Goal: Task Accomplishment & Management: Manage account settings

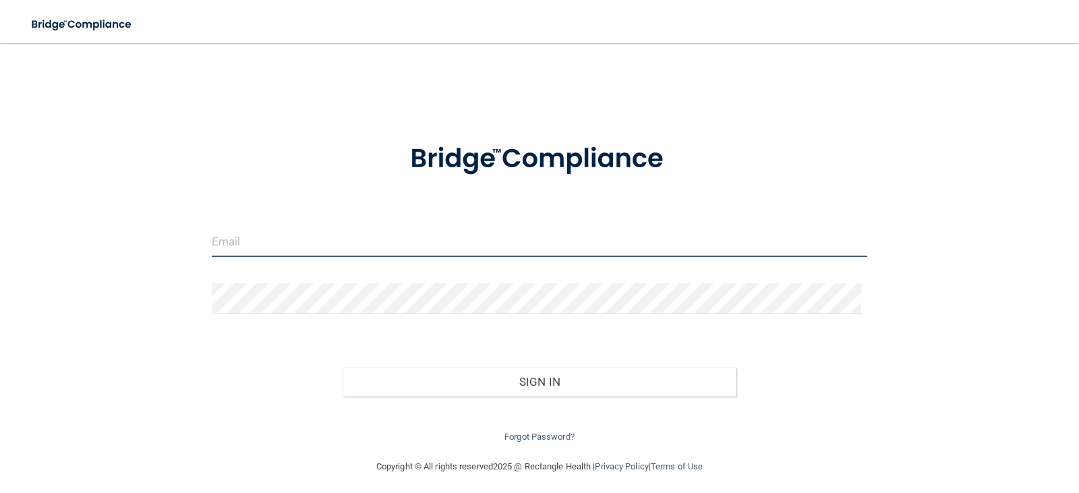
click at [264, 242] on input "email" at bounding box center [540, 242] width 656 height 30
type input "[EMAIL_ADDRESS][DOMAIN_NAME]"
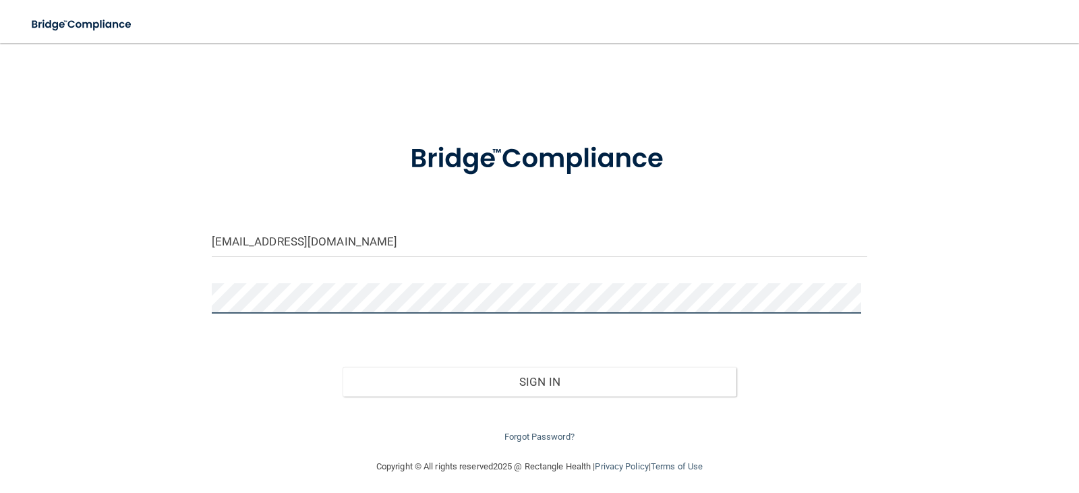
click at [343, 367] on button "Sign In" at bounding box center [540, 382] width 394 height 30
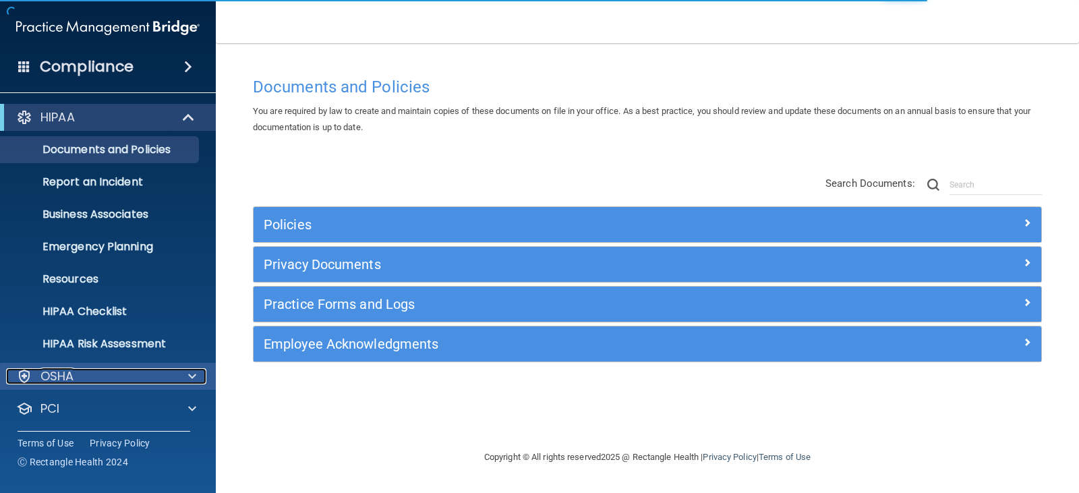
click at [165, 378] on div "OSHA" at bounding box center [89, 376] width 167 height 16
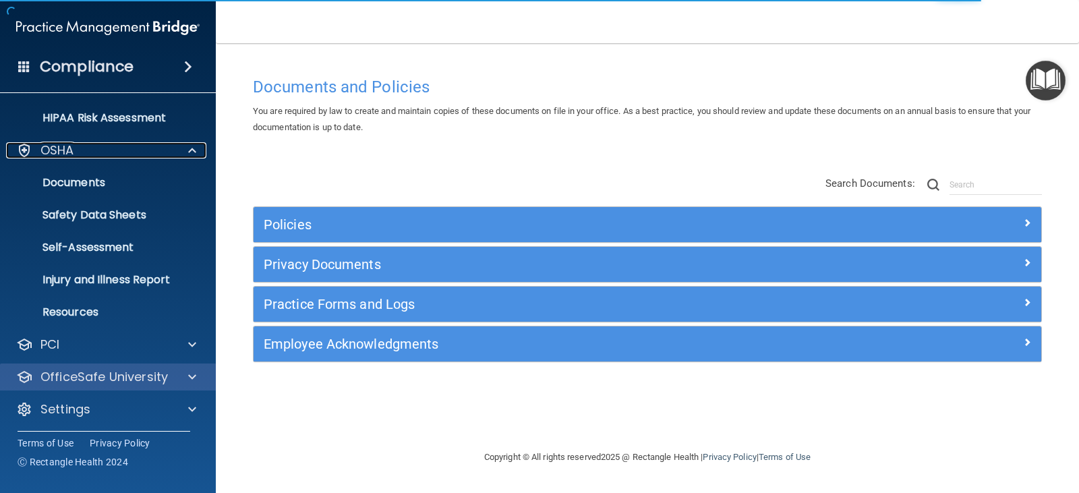
scroll to position [229, 0]
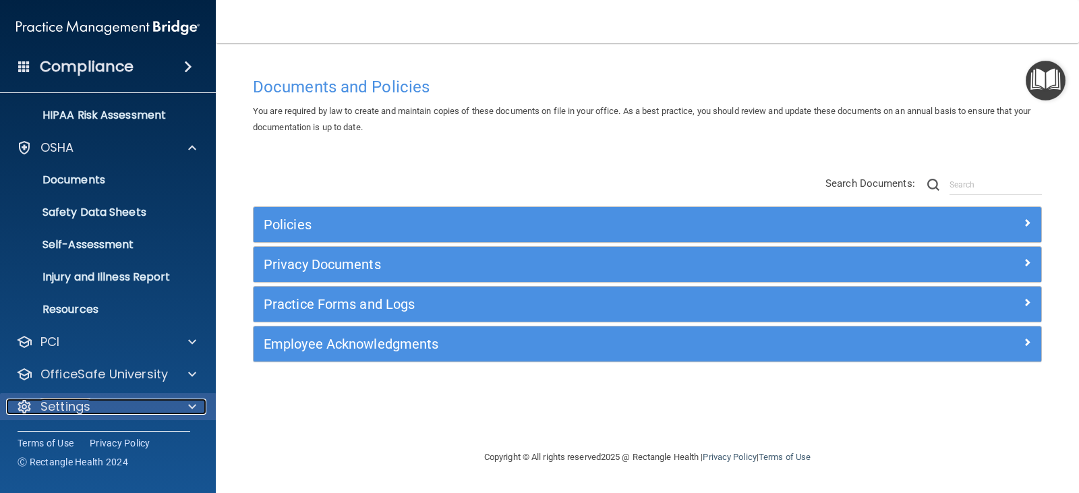
click at [92, 400] on div "Settings" at bounding box center [89, 407] width 167 height 16
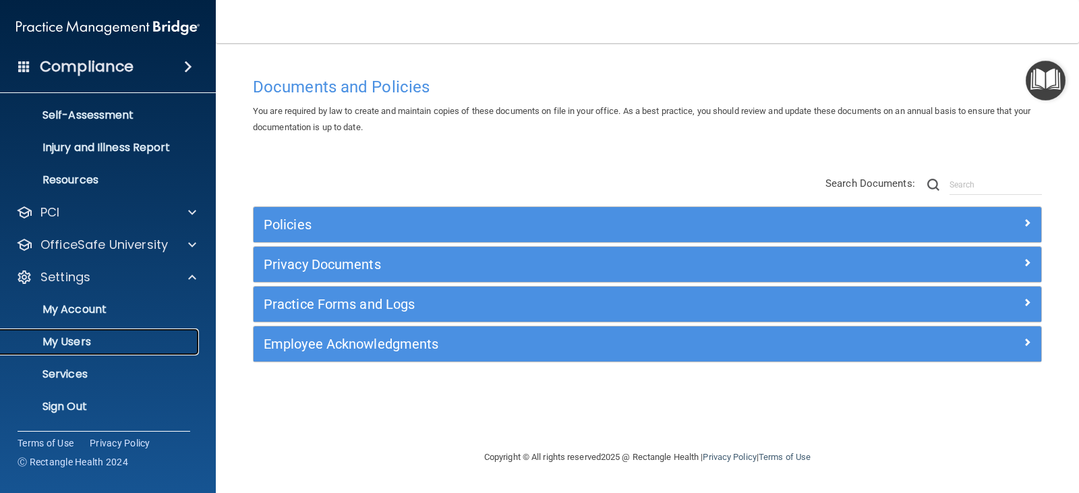
click at [80, 331] on link "My Users" at bounding box center [93, 341] width 212 height 27
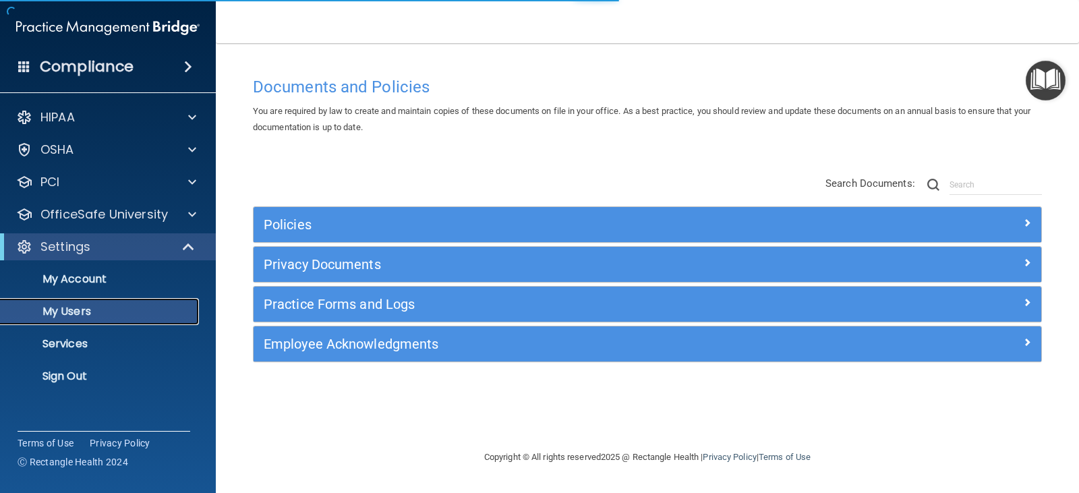
select select "20"
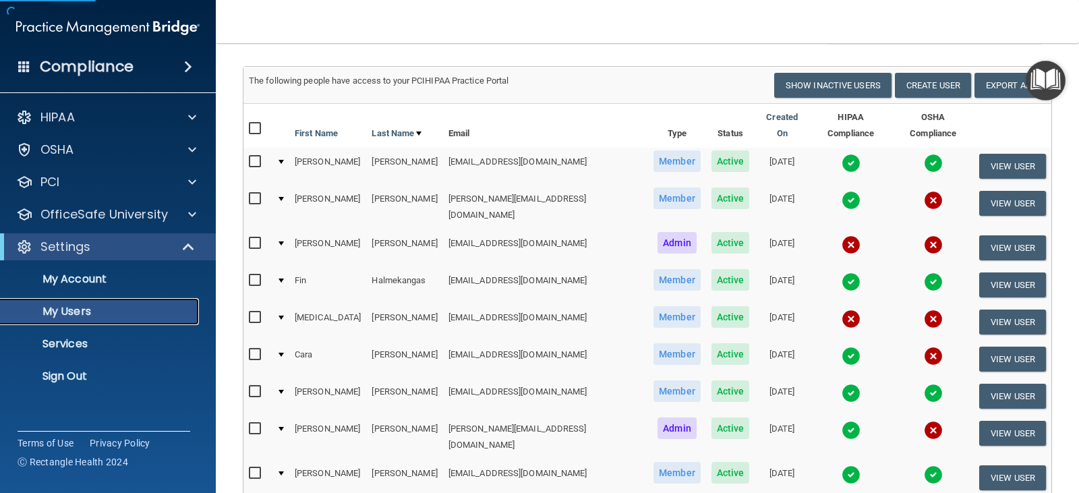
scroll to position [135, 0]
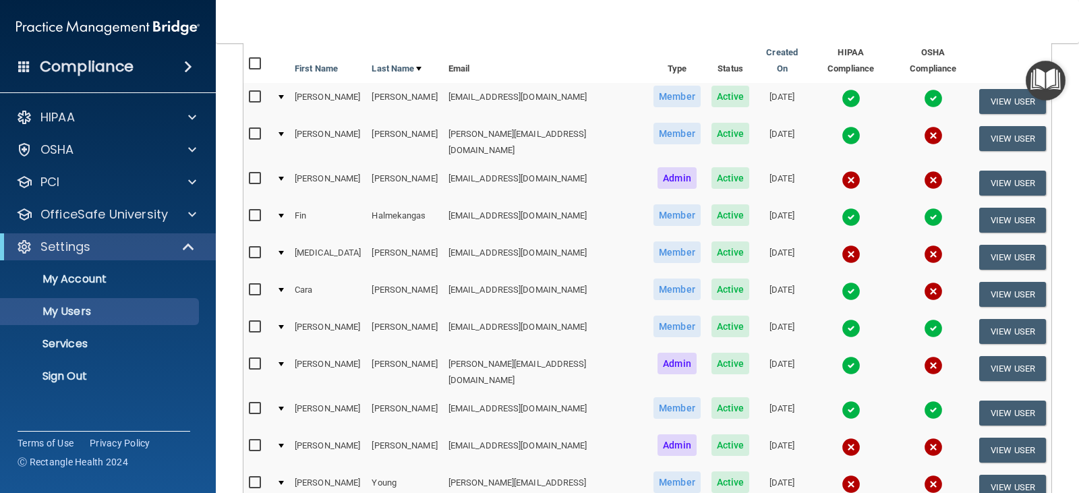
click at [366, 206] on td "Halmekangas" at bounding box center [404, 220] width 76 height 37
